Goal: Navigation & Orientation: Find specific page/section

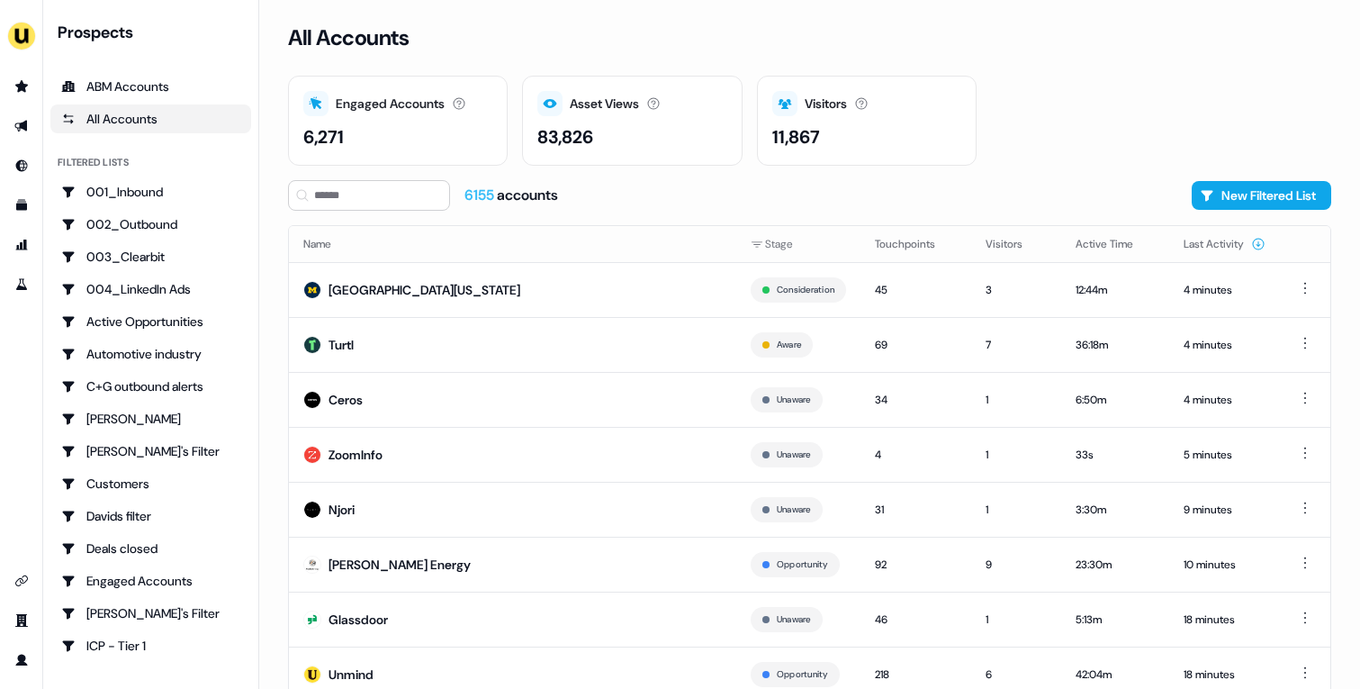
scroll to position [56, 0]
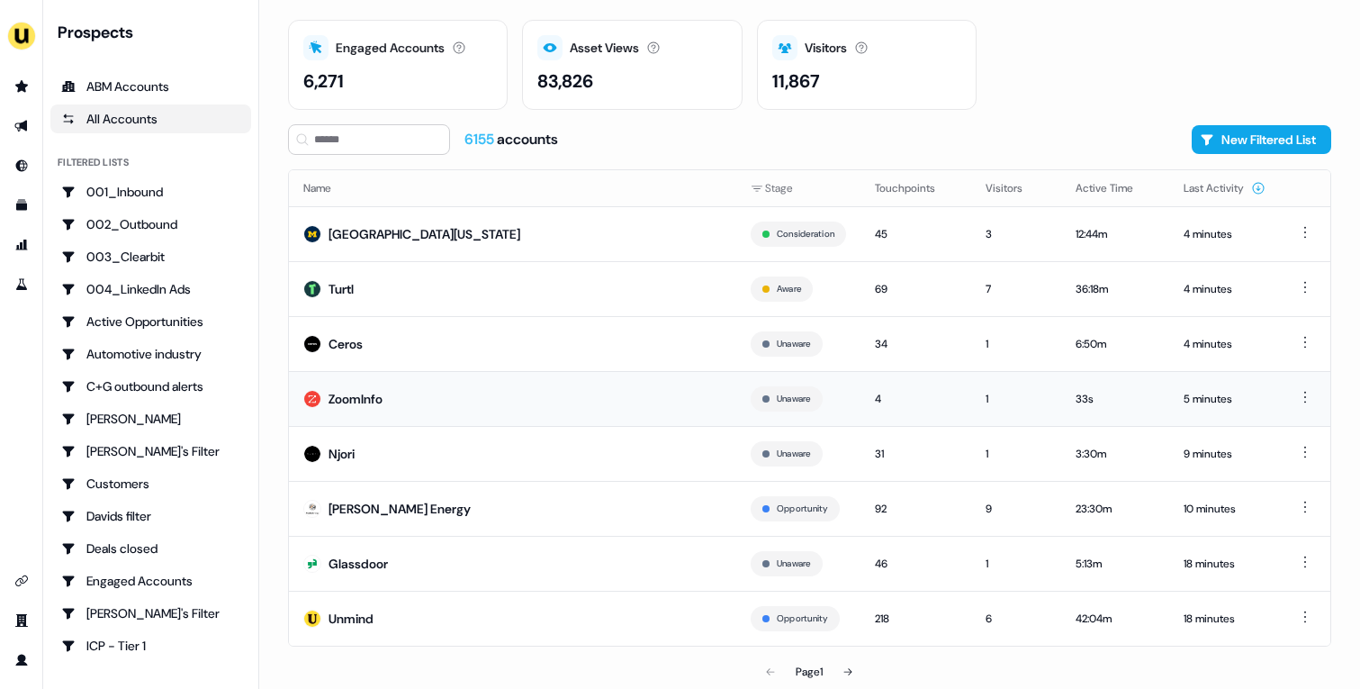
click at [622, 410] on td "ZoomInfo" at bounding box center [512, 398] width 447 height 55
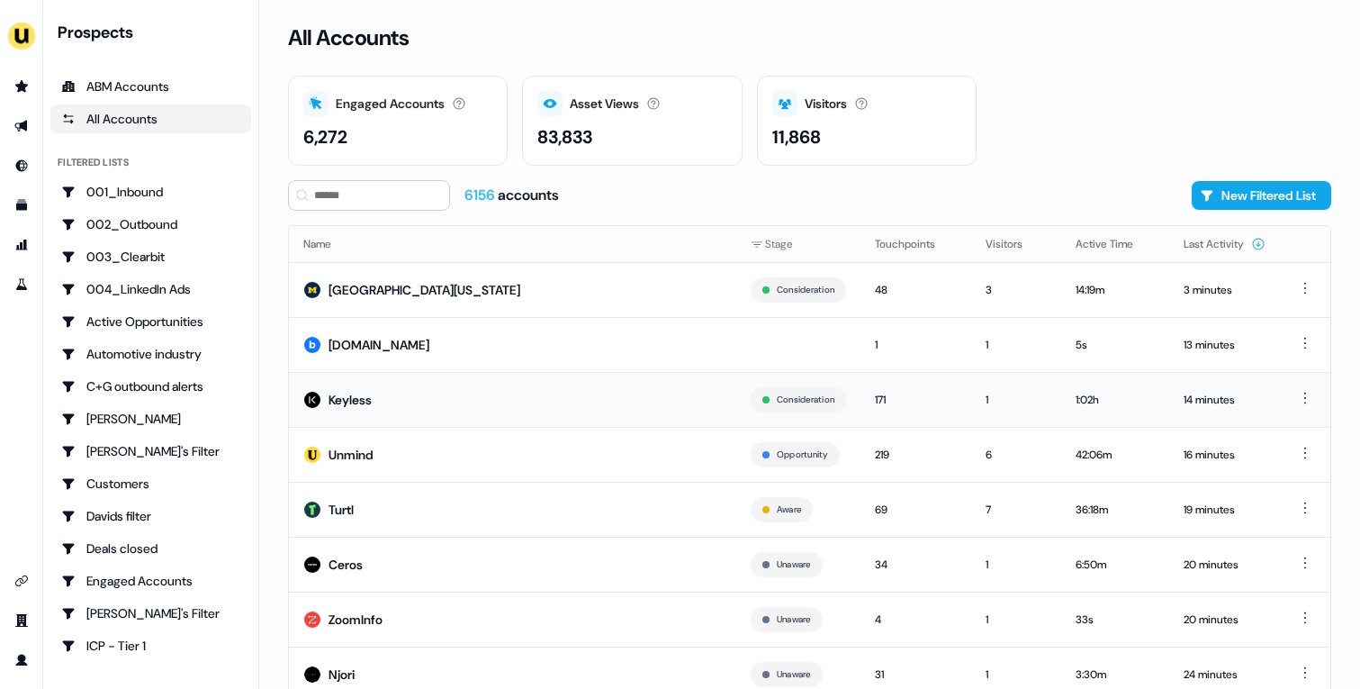
scroll to position [56, 0]
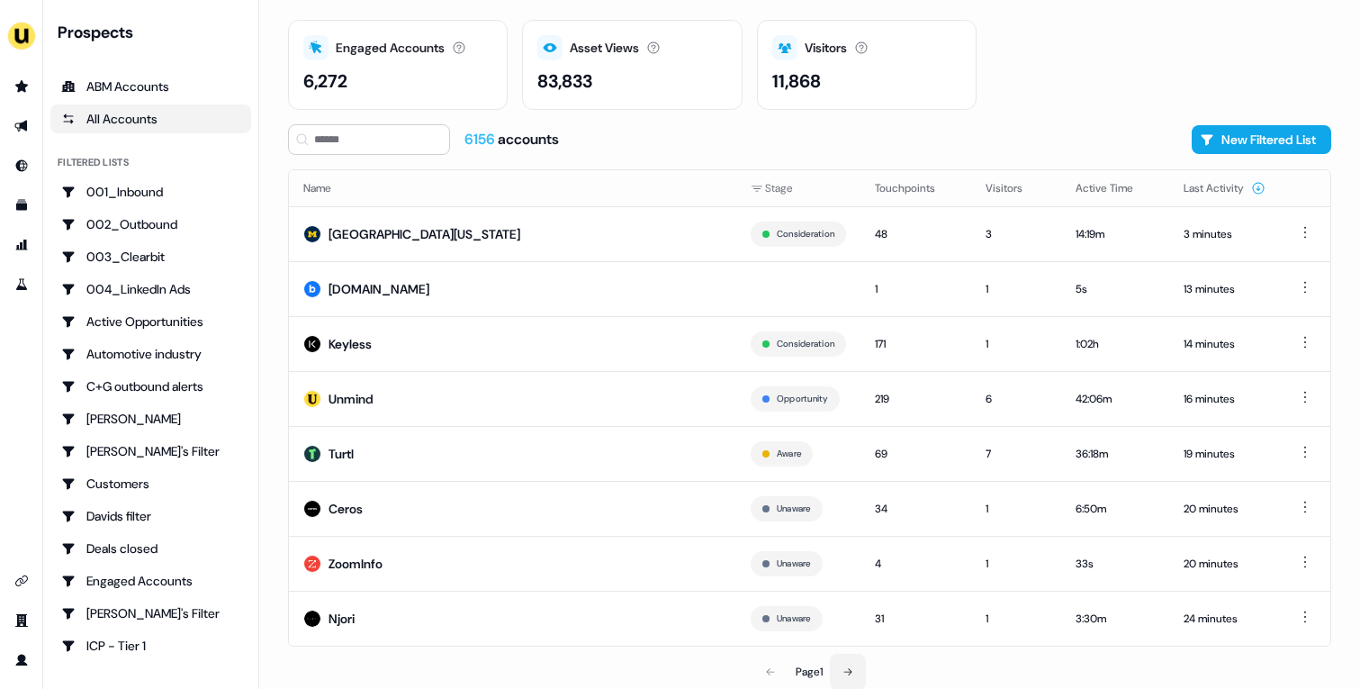
click at [851, 656] on button at bounding box center [848, 672] width 36 height 36
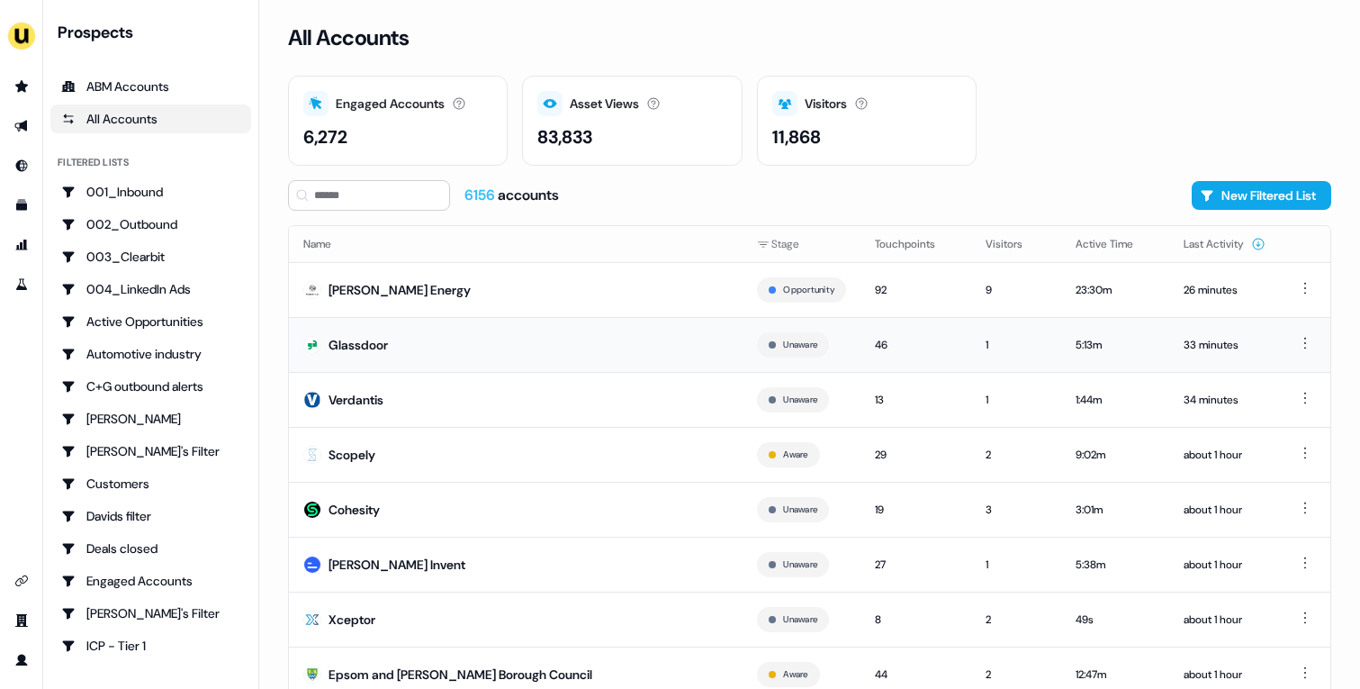
scroll to position [56, 0]
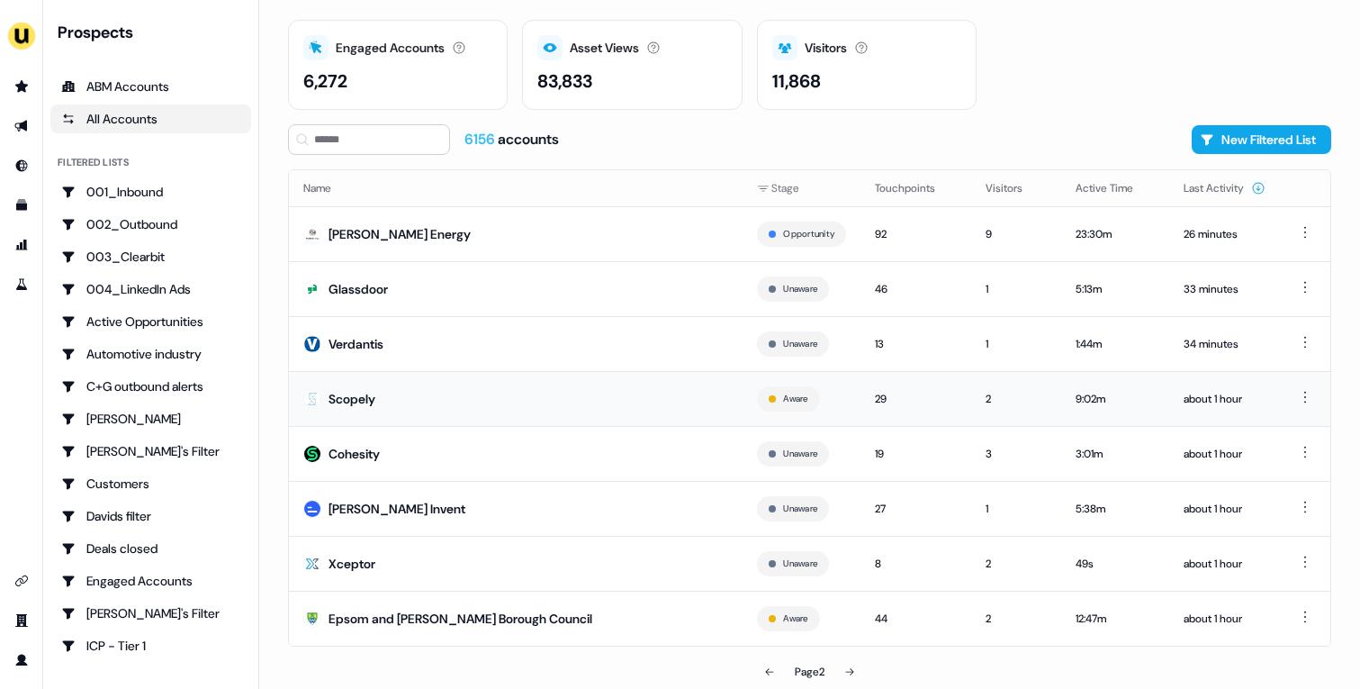
click at [568, 380] on td "Scopely" at bounding box center [516, 398] width 454 height 55
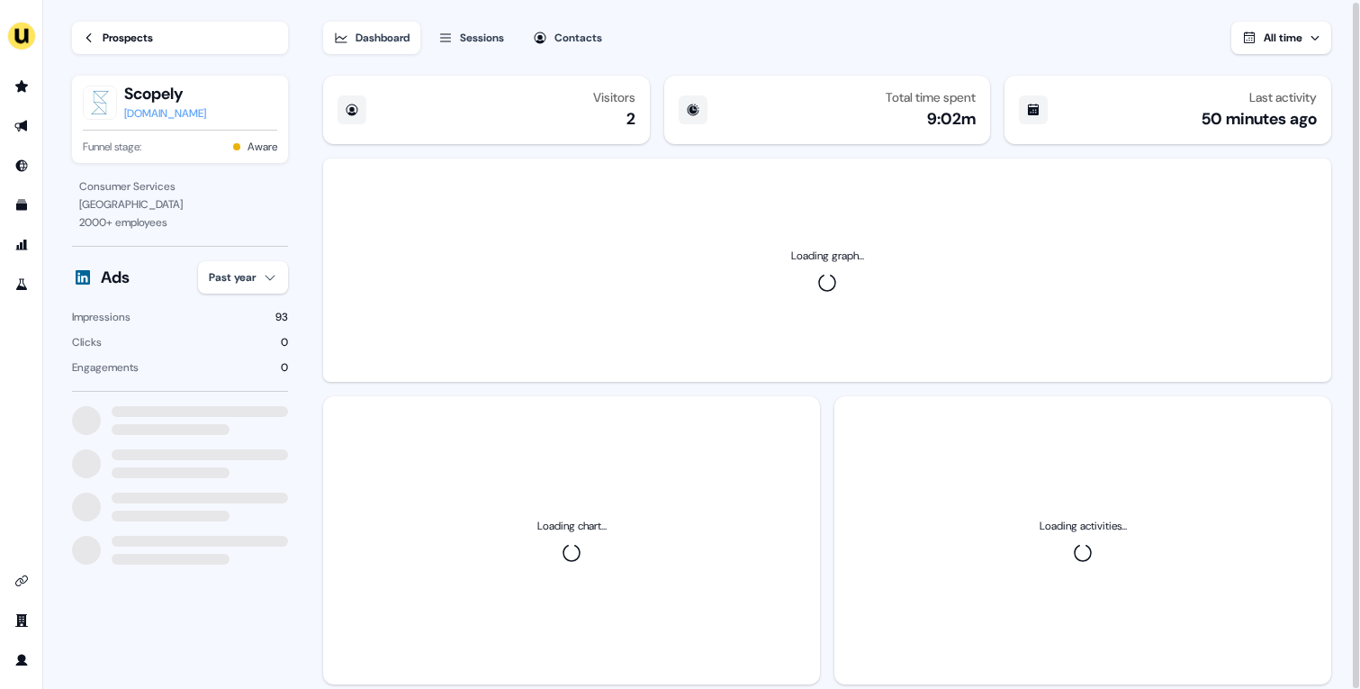
scroll to position [2, 0]
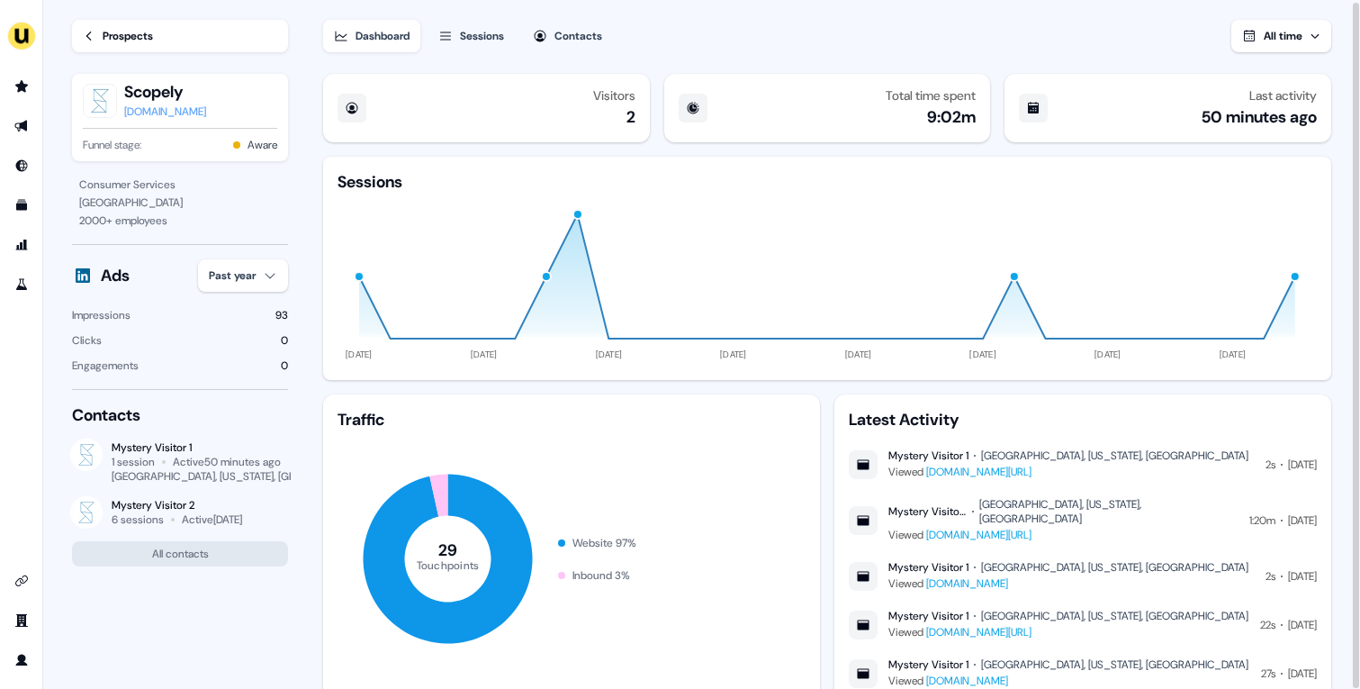
click at [503, 33] on div "Sessions" at bounding box center [482, 36] width 44 height 18
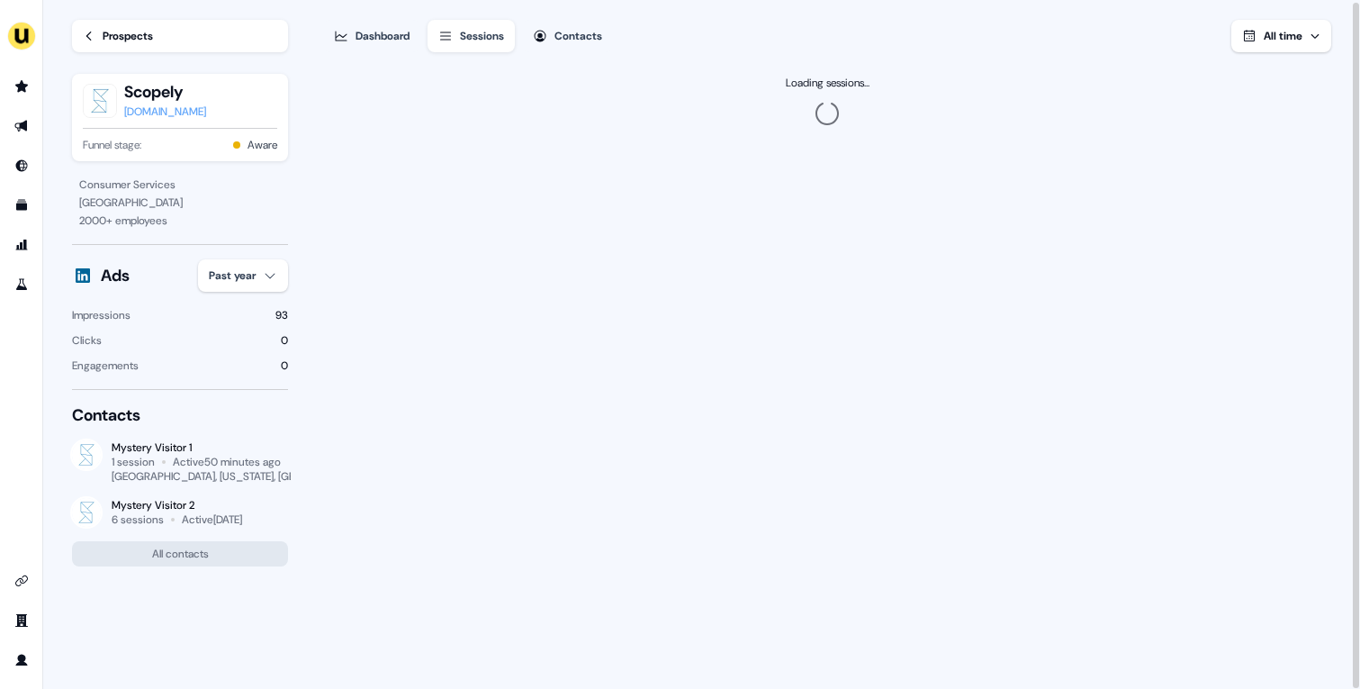
click at [155, 107] on div "scopely.com" at bounding box center [165, 112] width 82 height 18
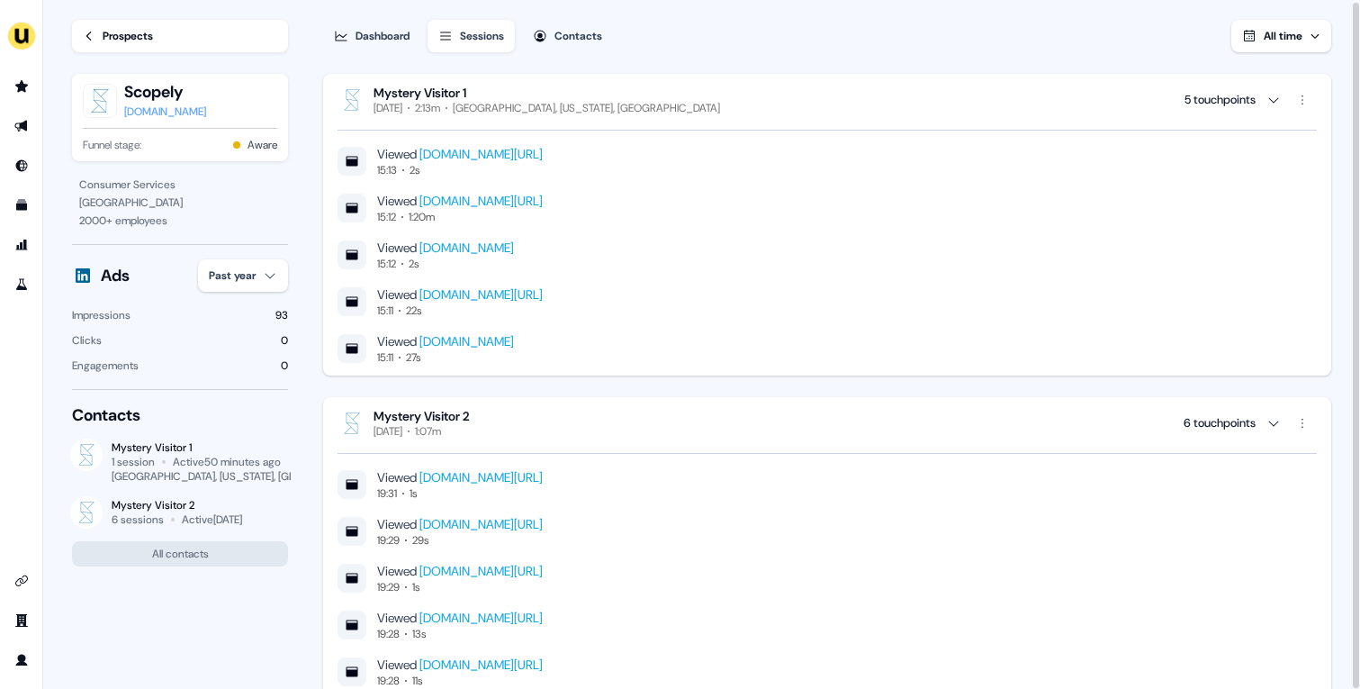
click at [115, 29] on div "Prospects" at bounding box center [128, 36] width 50 height 18
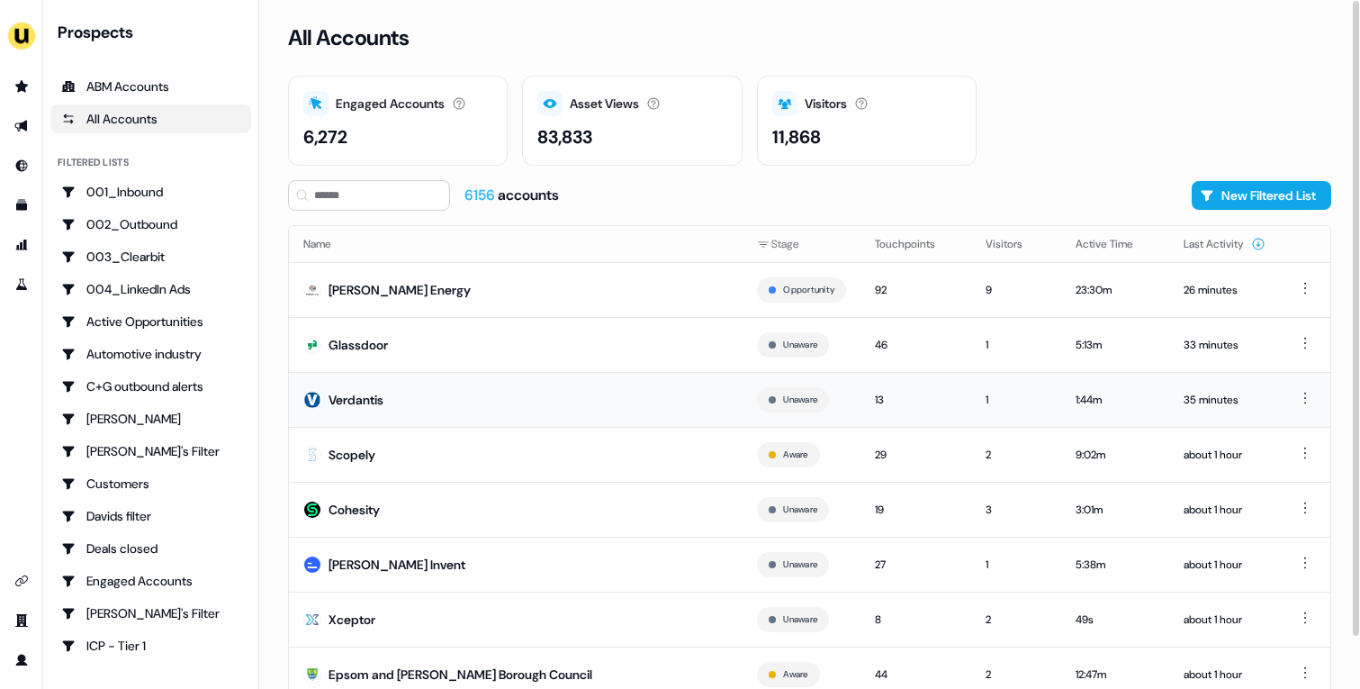
click at [442, 395] on td "Verdantis" at bounding box center [516, 399] width 454 height 55
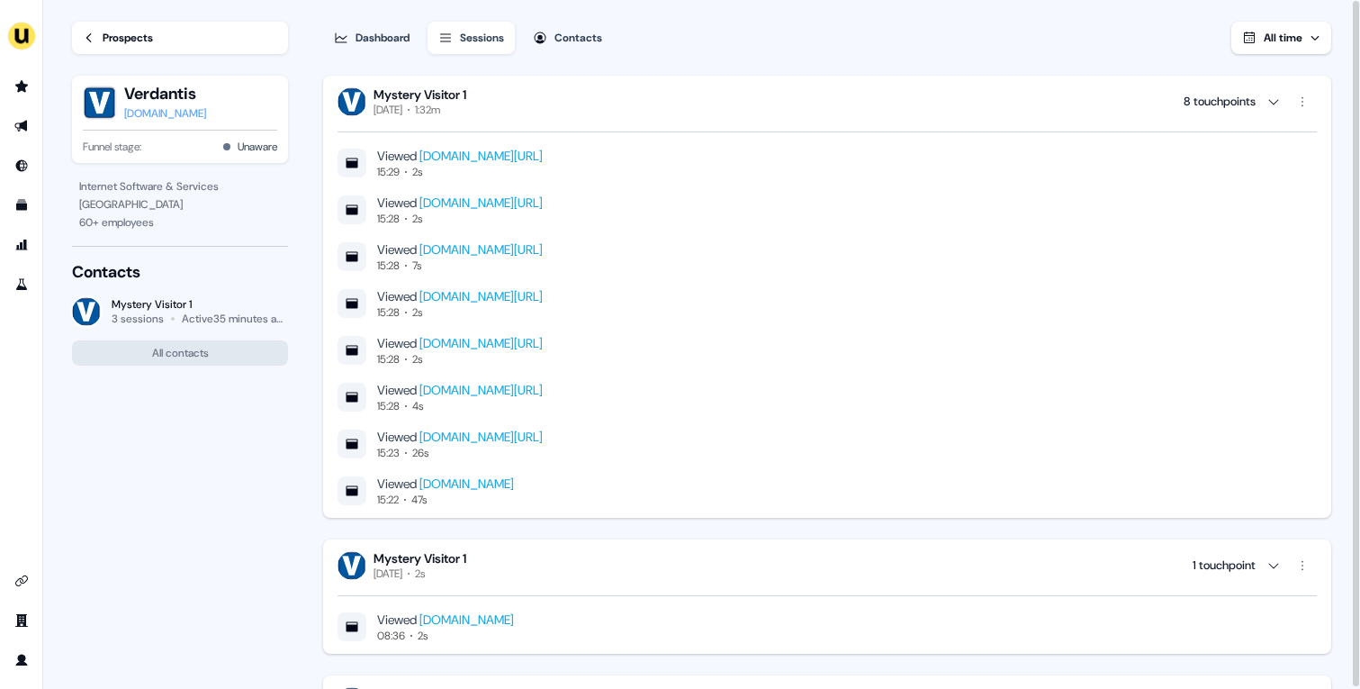
click at [1249, 91] on div "8 touchpoints" at bounding box center [1250, 101] width 133 height 29
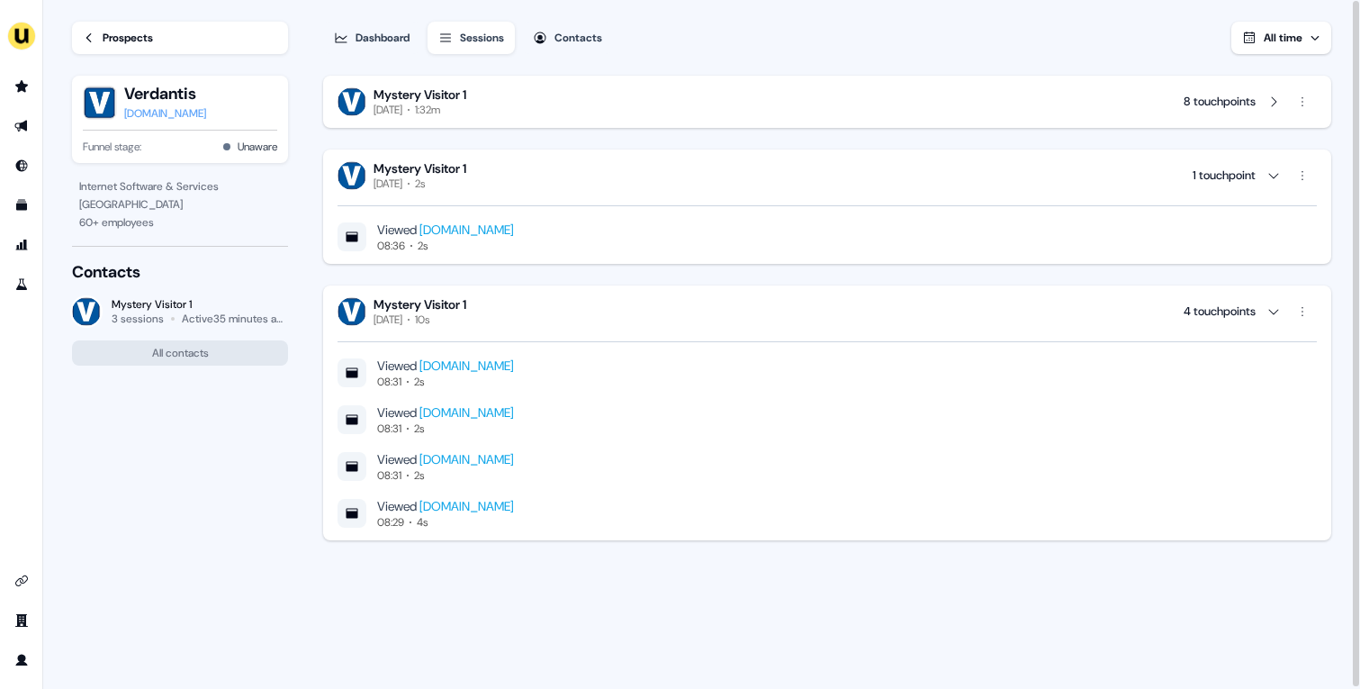
click at [1238, 167] on div "1 touchpoint" at bounding box center [1224, 176] width 63 height 18
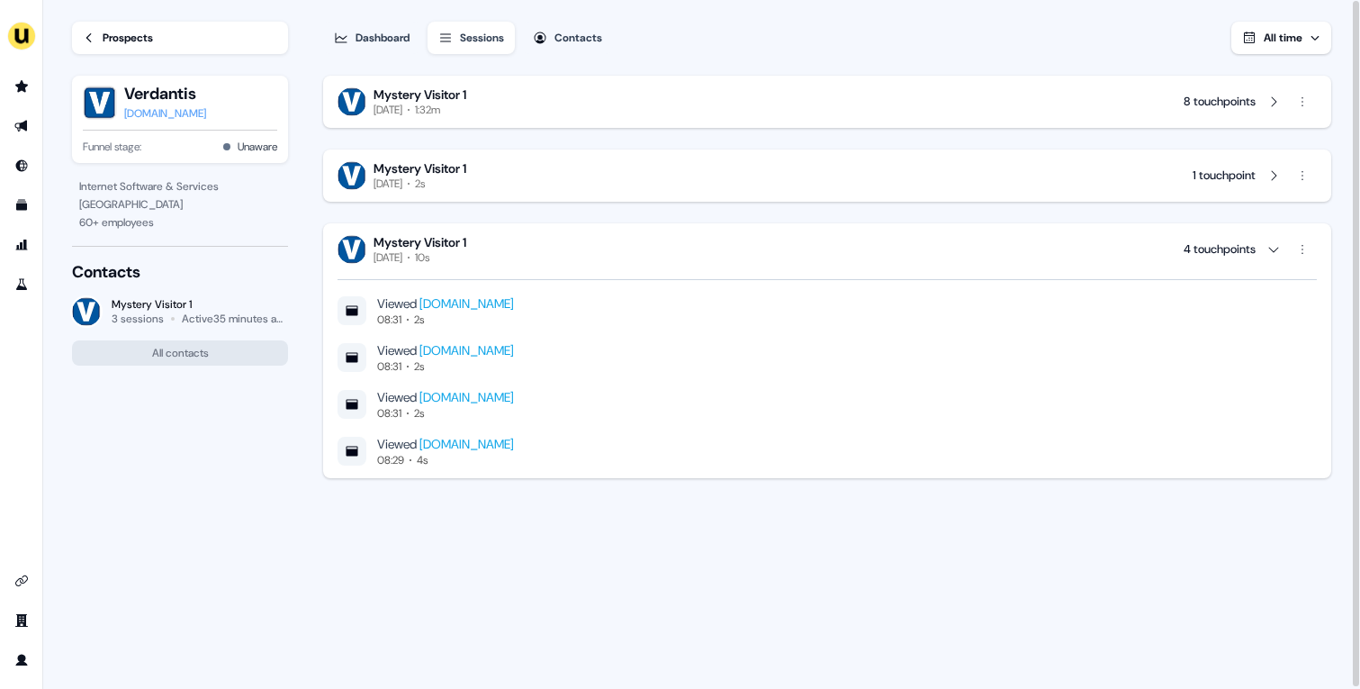
click at [1216, 248] on div "4 touchpoints" at bounding box center [1220, 249] width 72 height 18
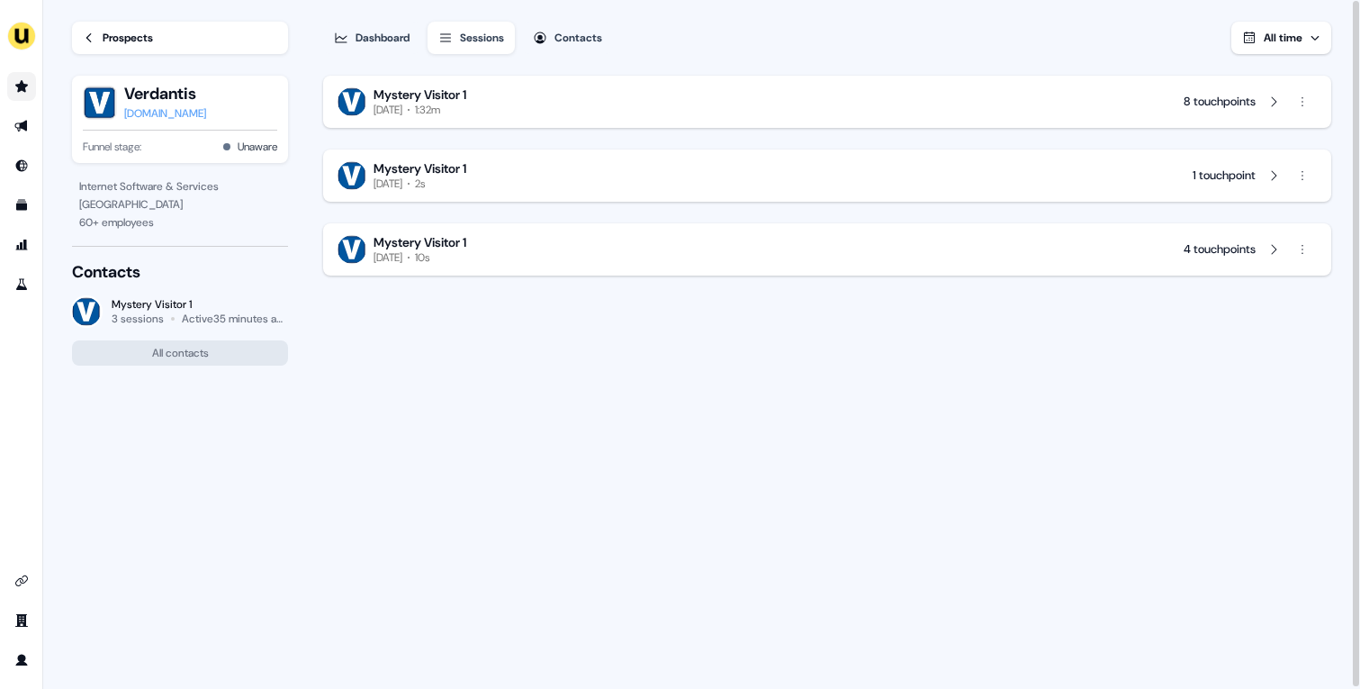
click at [12, 82] on link "Go to prospects" at bounding box center [21, 86] width 29 height 29
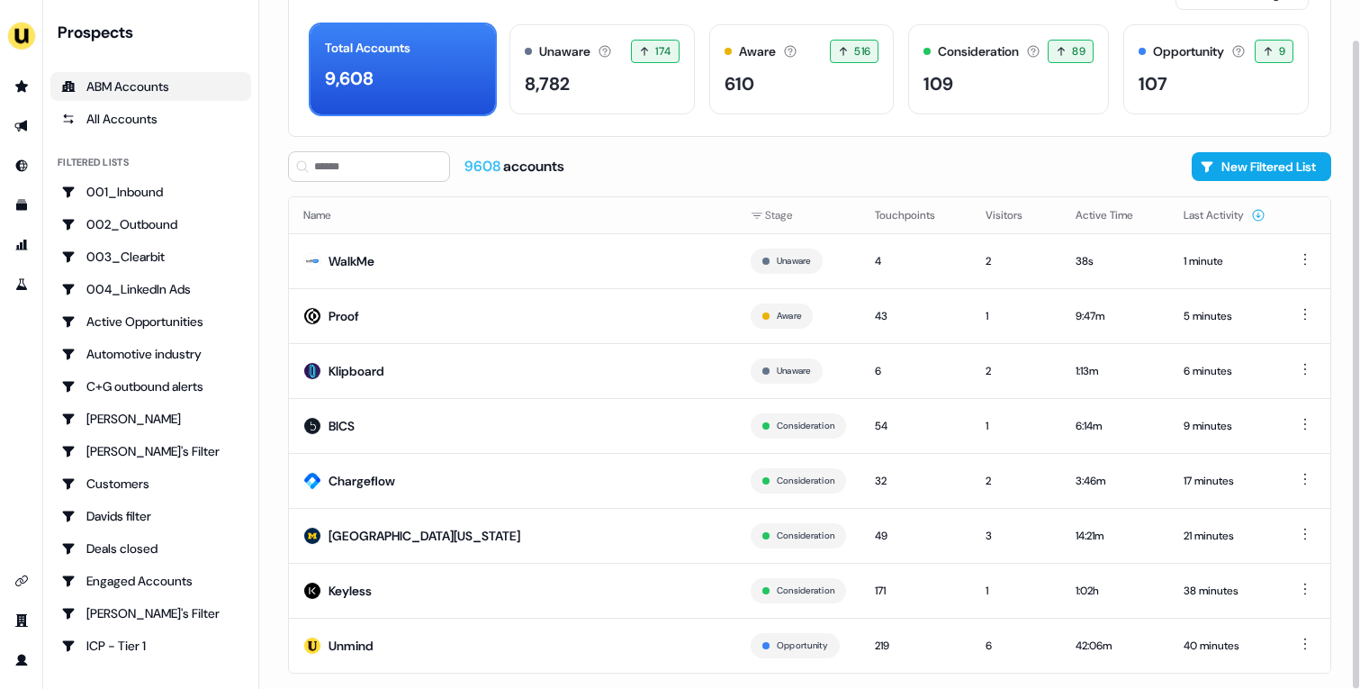
scroll to position [83, 0]
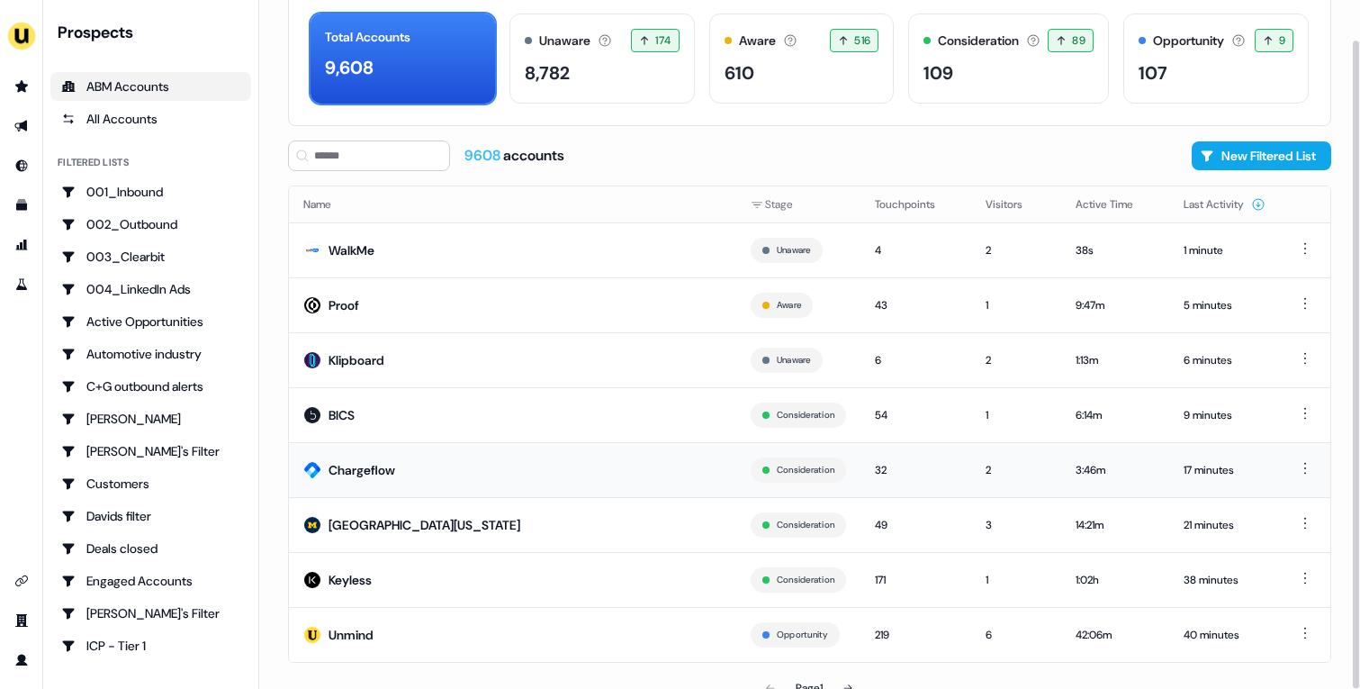
click at [480, 461] on td "Chargeflow" at bounding box center [512, 469] width 447 height 55
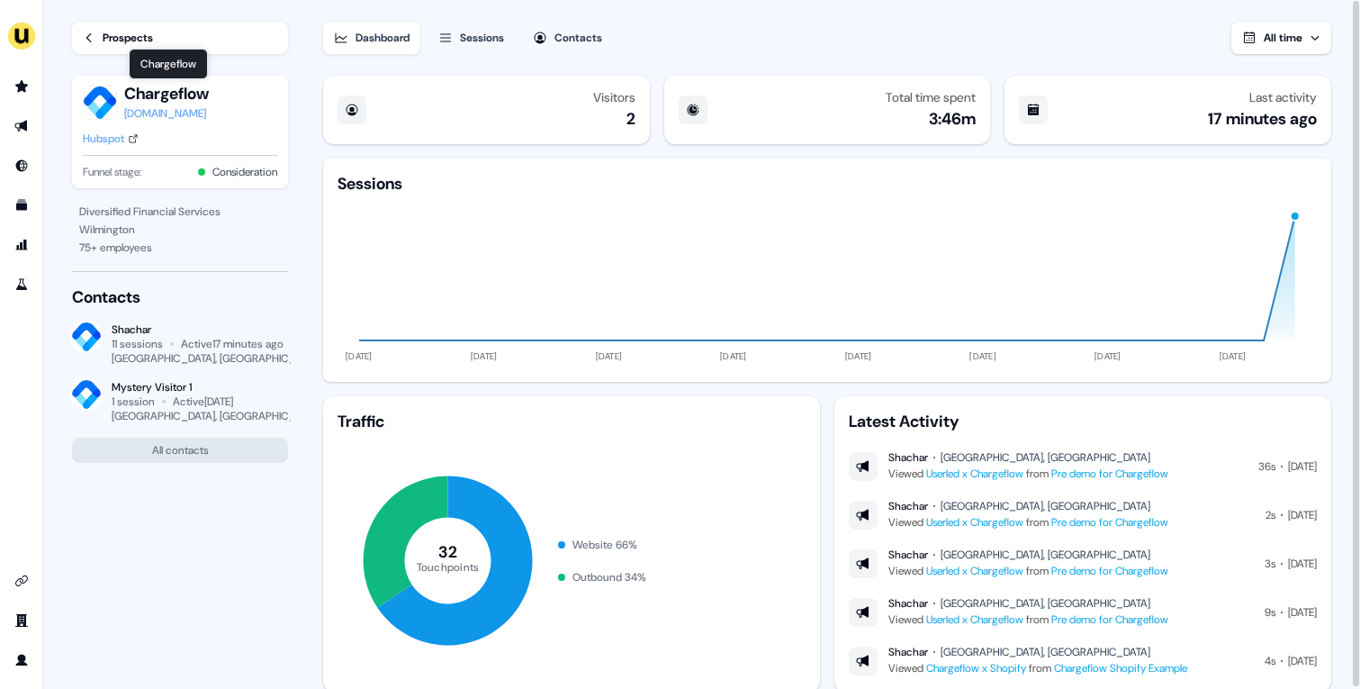
click at [137, 36] on div "Prospects" at bounding box center [128, 38] width 50 height 18
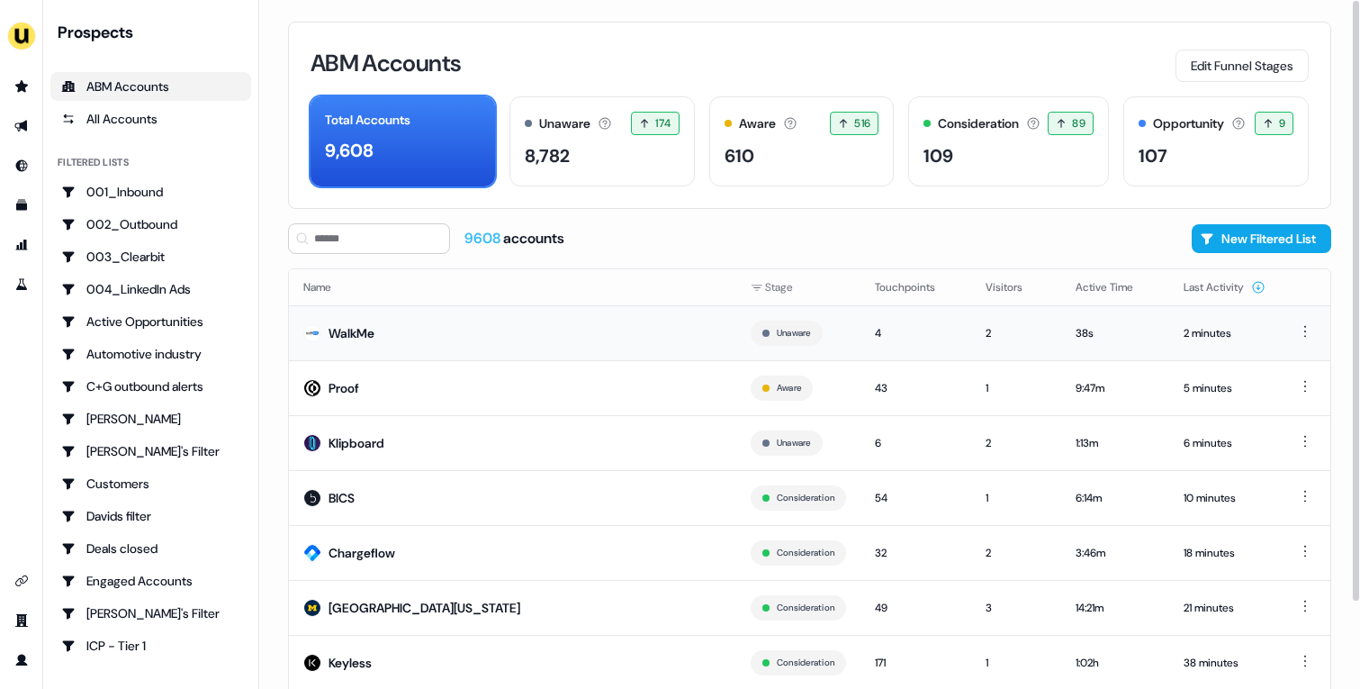
click at [616, 338] on td "WalkMe" at bounding box center [512, 332] width 447 height 55
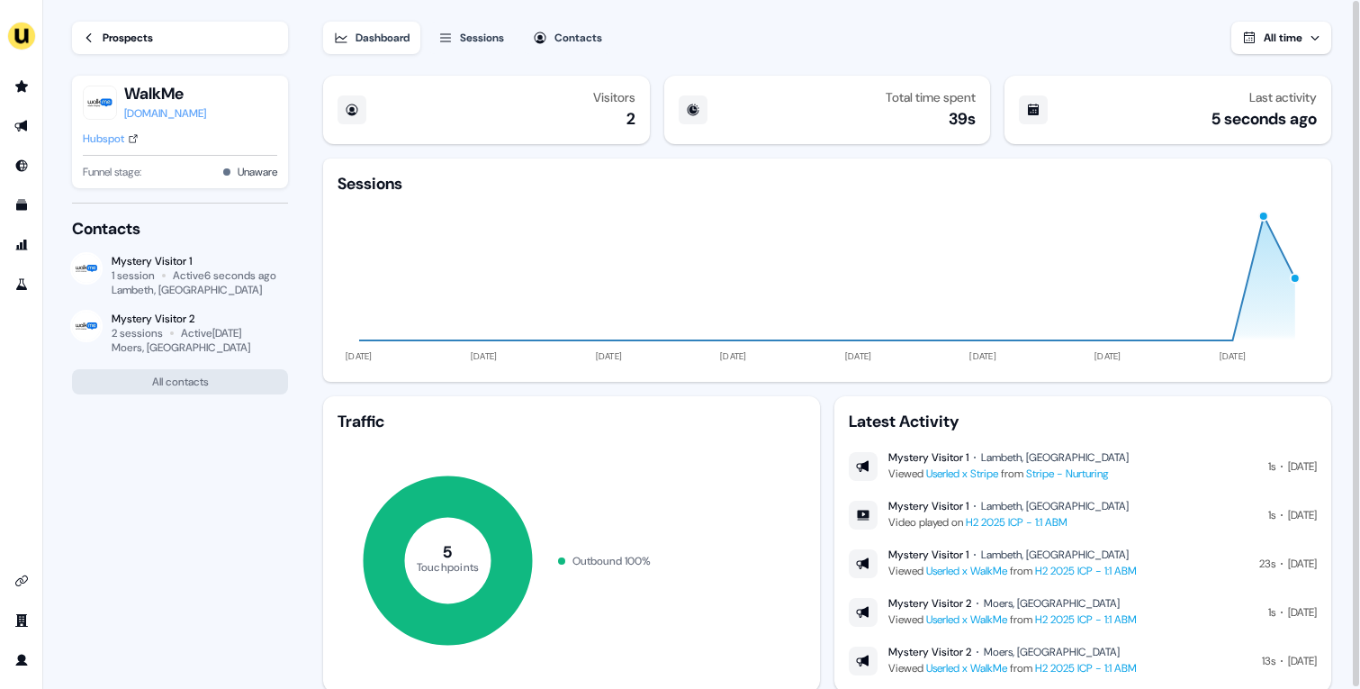
click at [110, 46] on div "Prospects" at bounding box center [128, 38] width 50 height 18
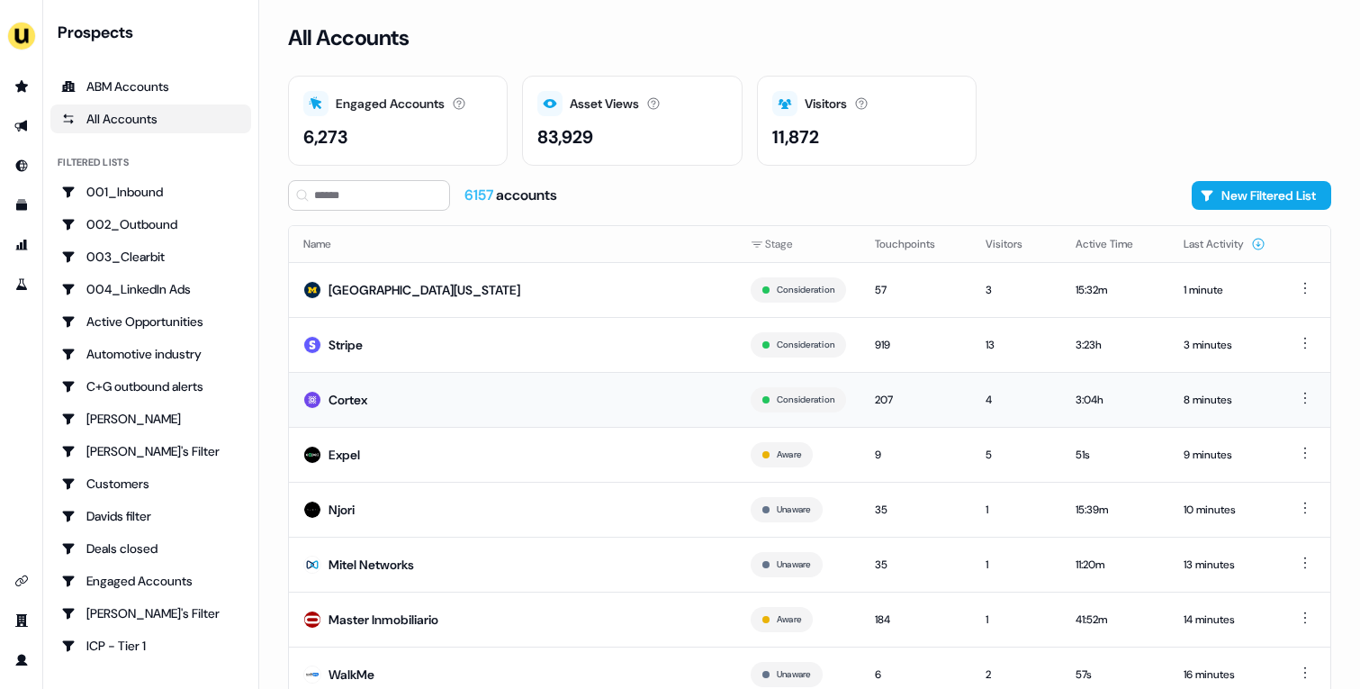
scroll to position [56, 0]
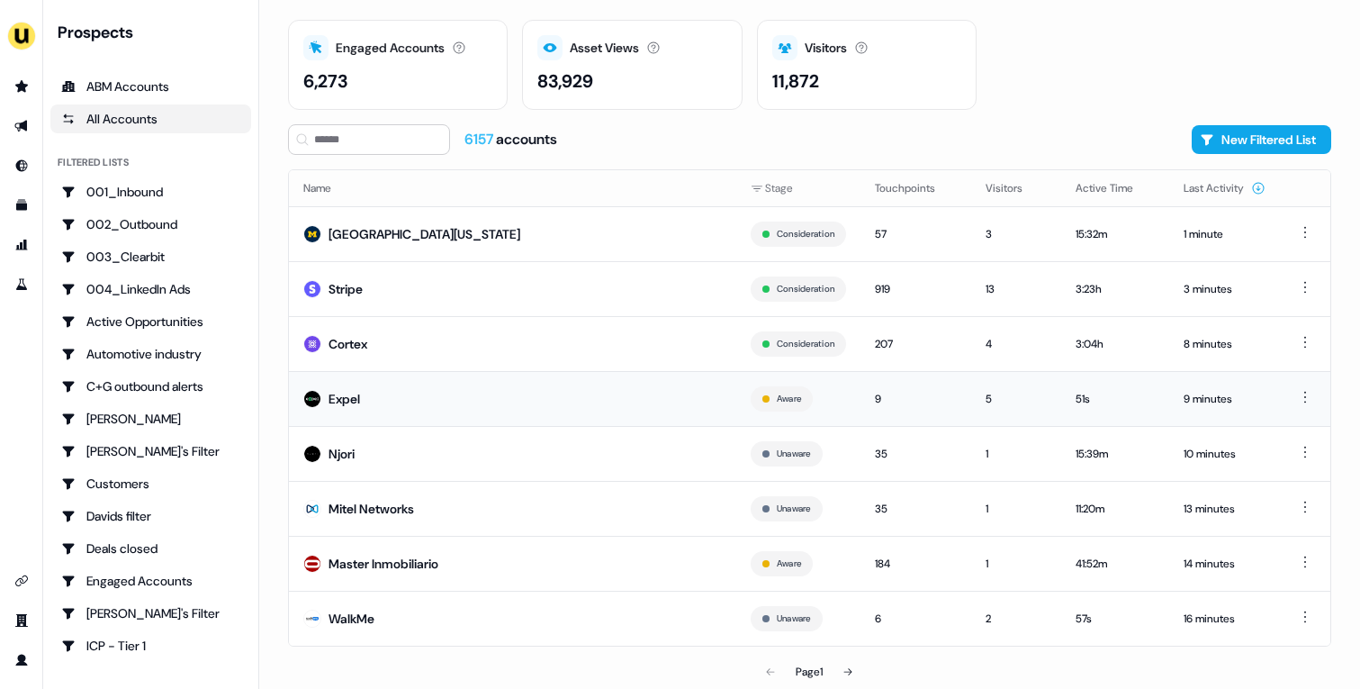
click at [523, 401] on td "Expel" at bounding box center [512, 398] width 447 height 55
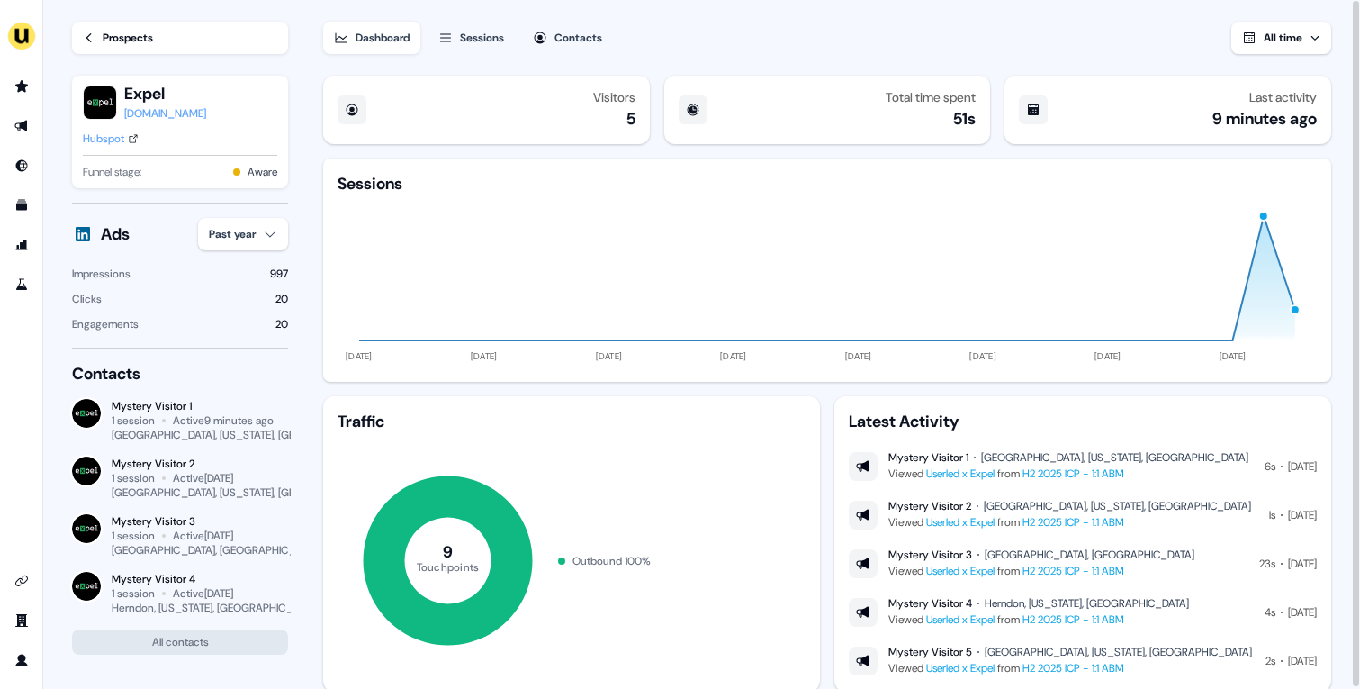
click at [98, 34] on link "Prospects" at bounding box center [180, 38] width 216 height 32
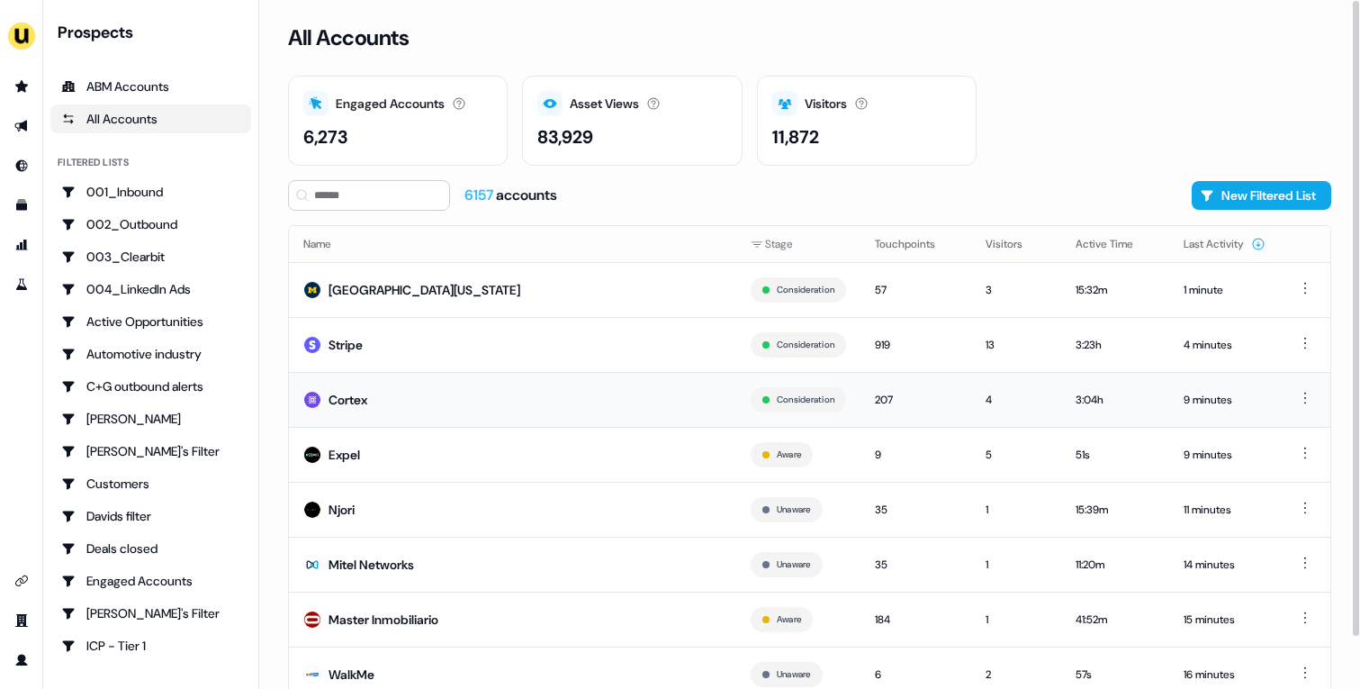
click at [437, 388] on td "Cortex" at bounding box center [512, 399] width 447 height 55
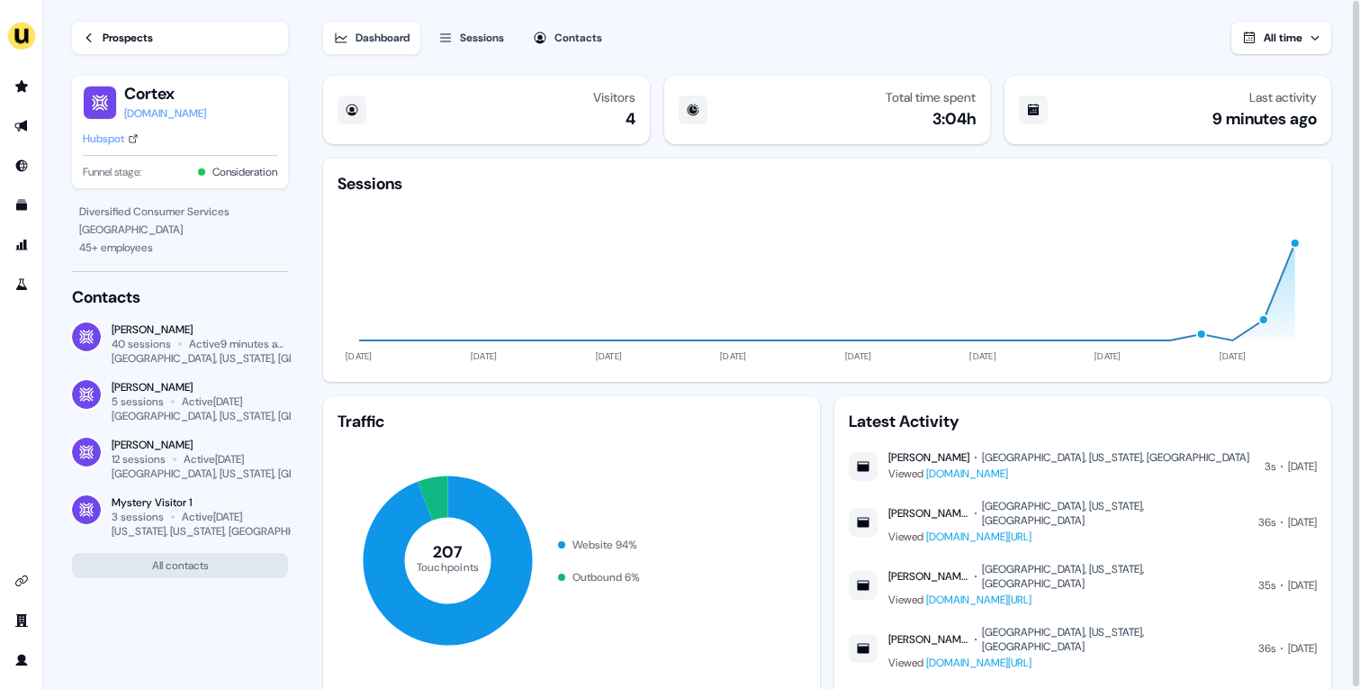
click at [766, 51] on div "Dashboard Sessions Contacts All time" at bounding box center [827, 27] width 1008 height 54
